Goal: Navigation & Orientation: Find specific page/section

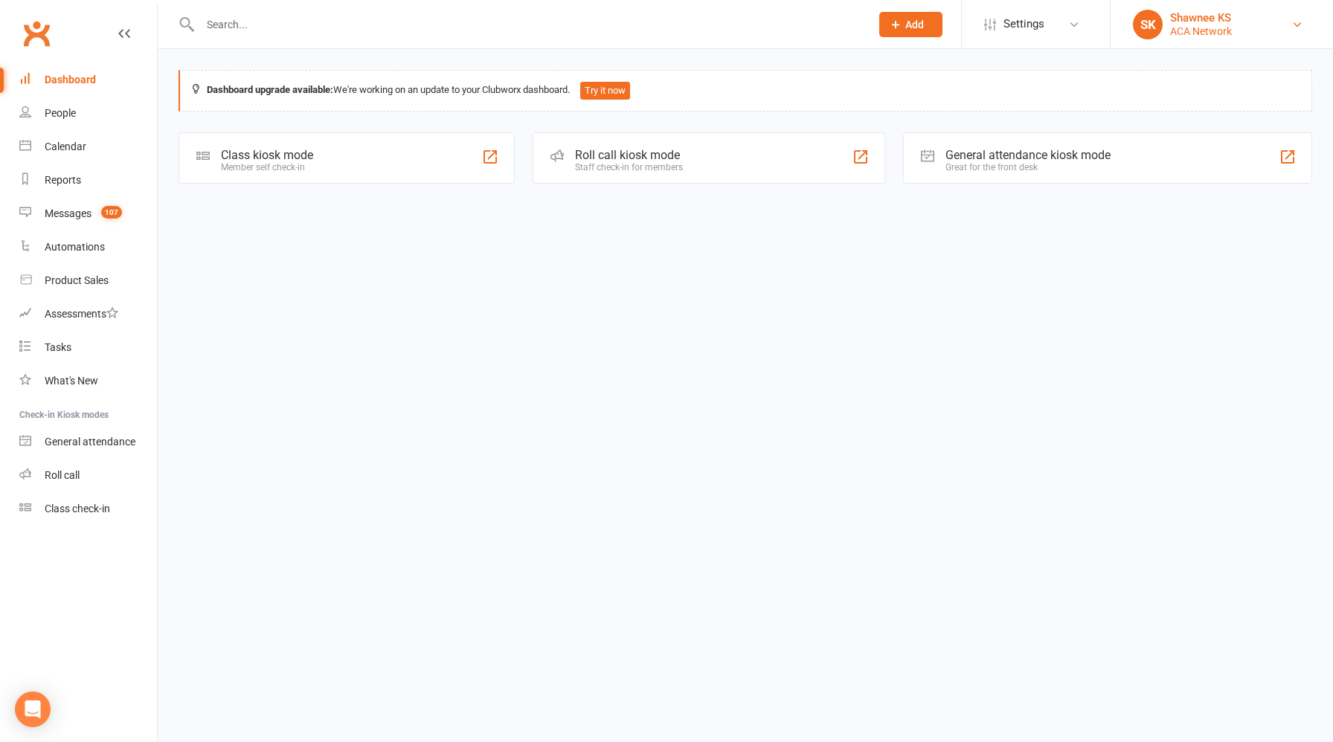
click at [1203, 10] on link "SK Shawnee KS ACA Network" at bounding box center [1222, 25] width 178 height 30
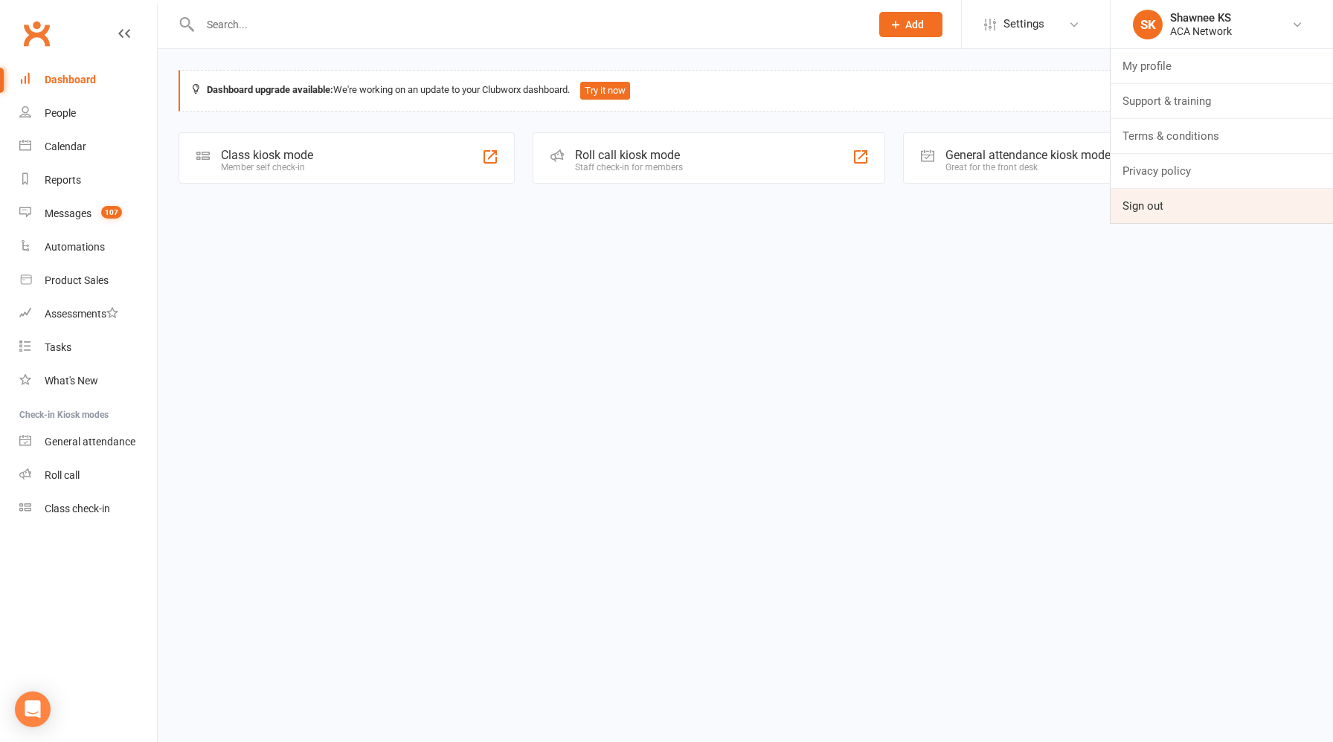
click at [1121, 216] on link "Sign out" at bounding box center [1222, 206] width 222 height 34
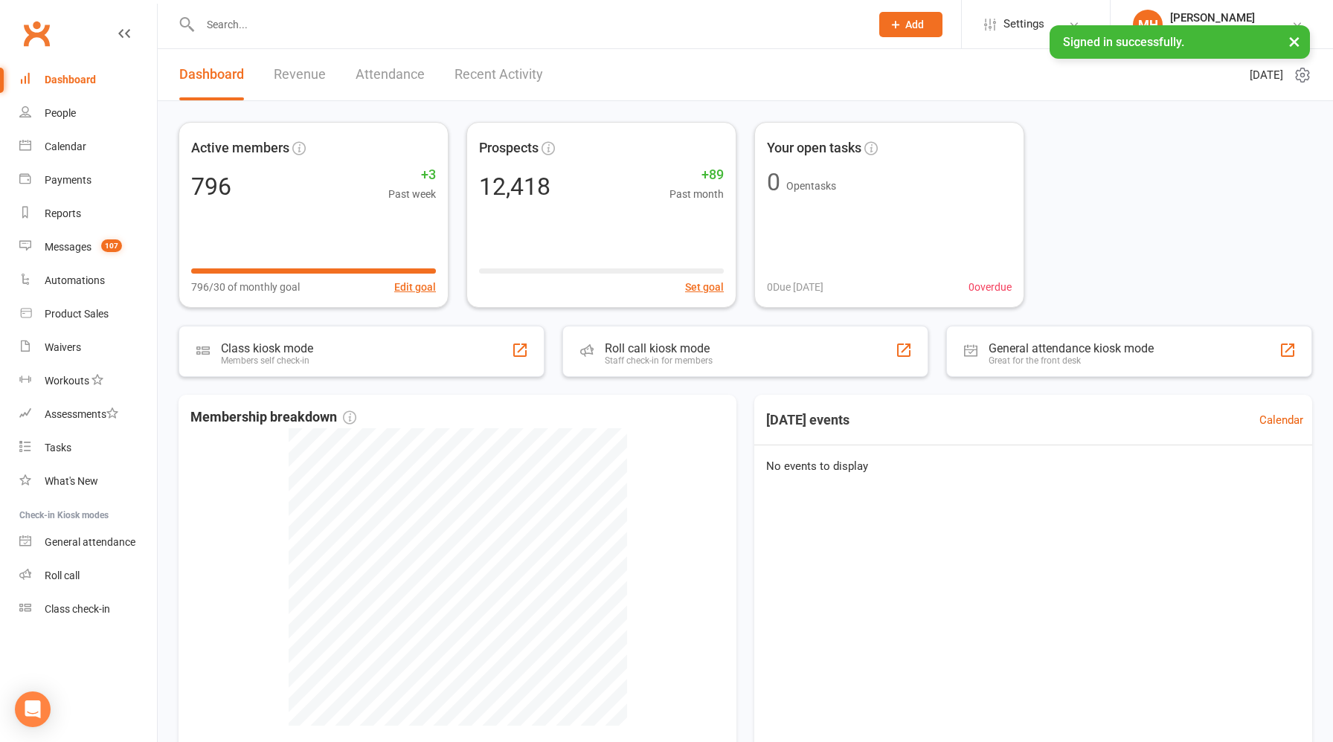
click at [298, 73] on link "Revenue" at bounding box center [300, 74] width 52 height 51
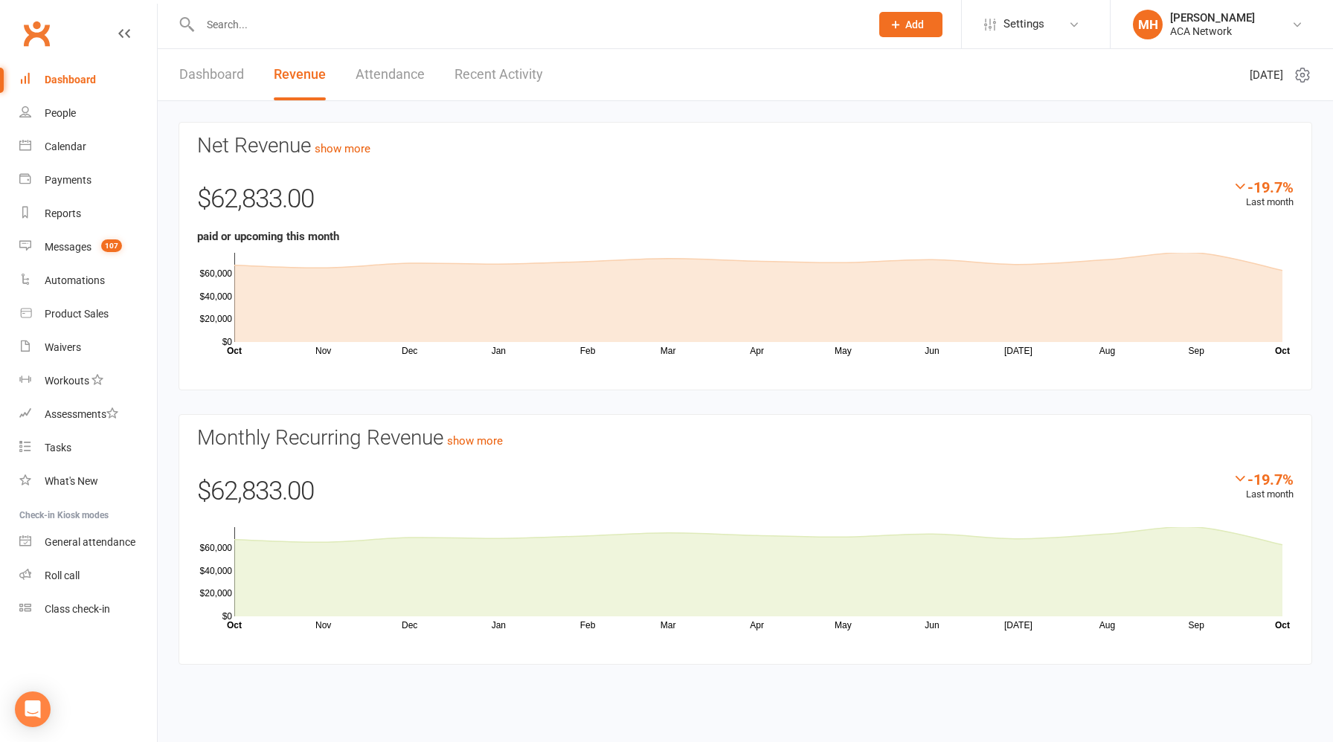
click at [214, 79] on link "Dashboard" at bounding box center [211, 74] width 65 height 51
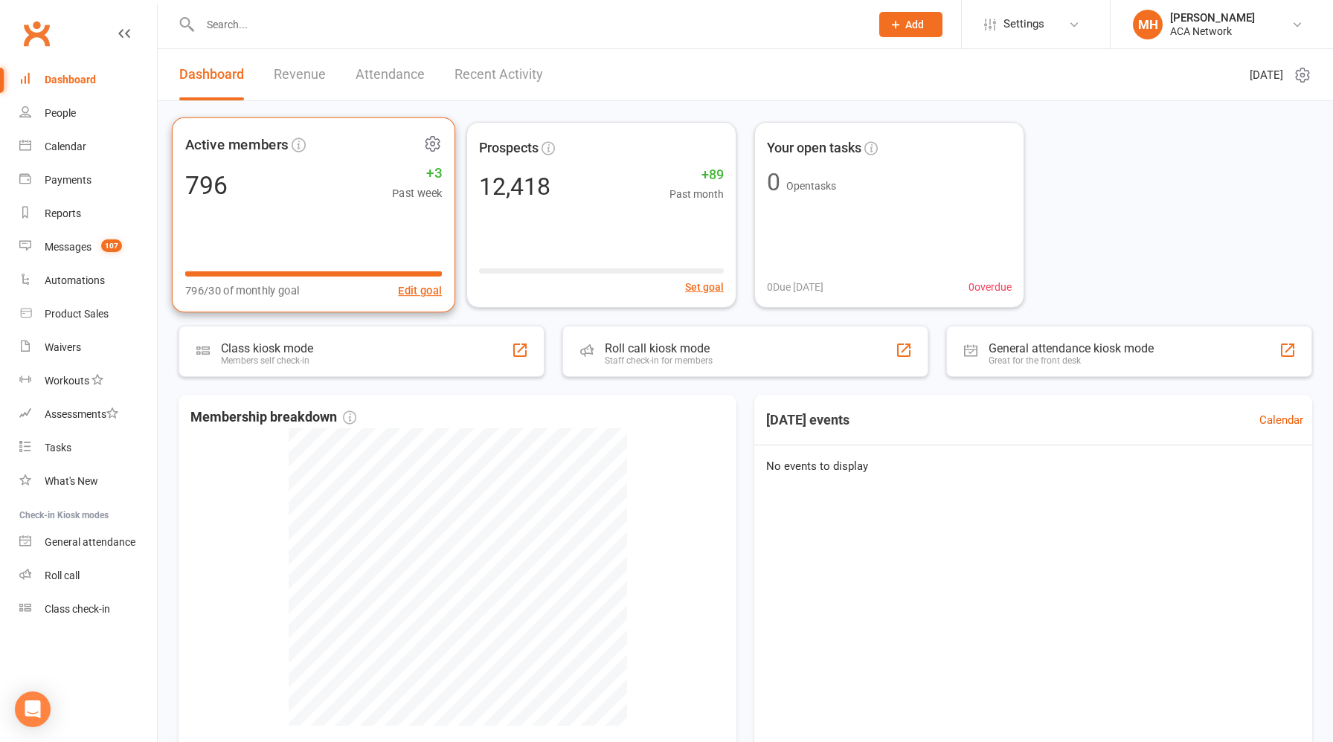
scroll to position [1, 0]
